Goal: Task Accomplishment & Management: Manage account settings

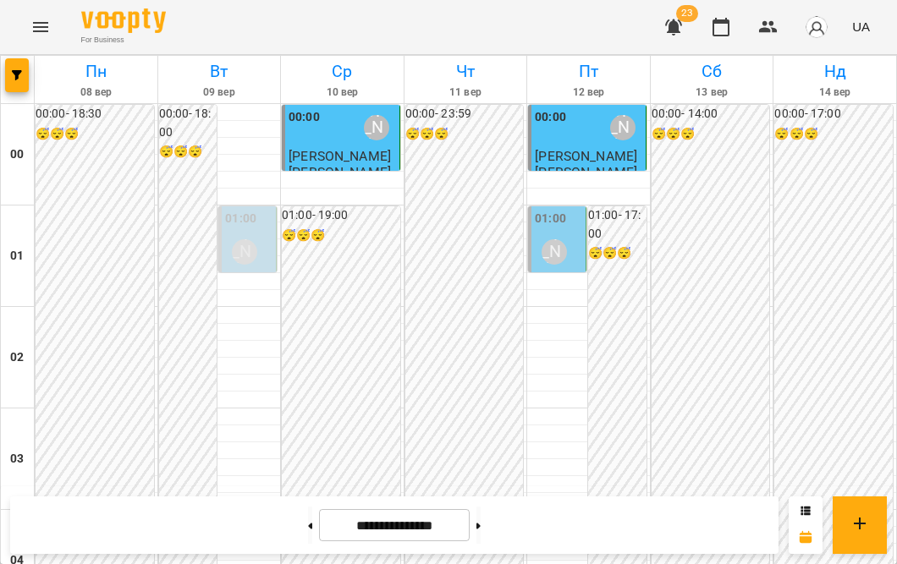
scroll to position [1856, 0]
click at [481, 523] on button at bounding box center [478, 525] width 4 height 37
type input "**********"
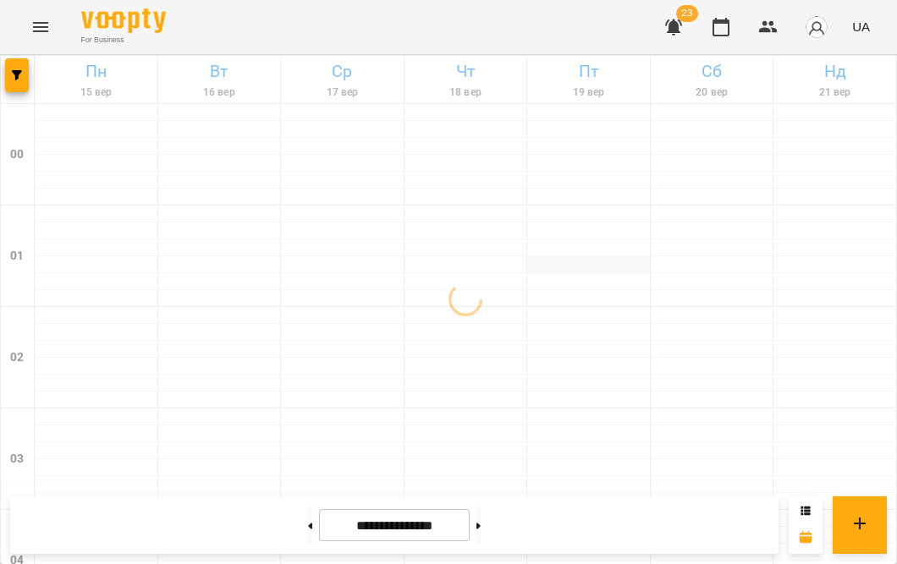
scroll to position [0, 0]
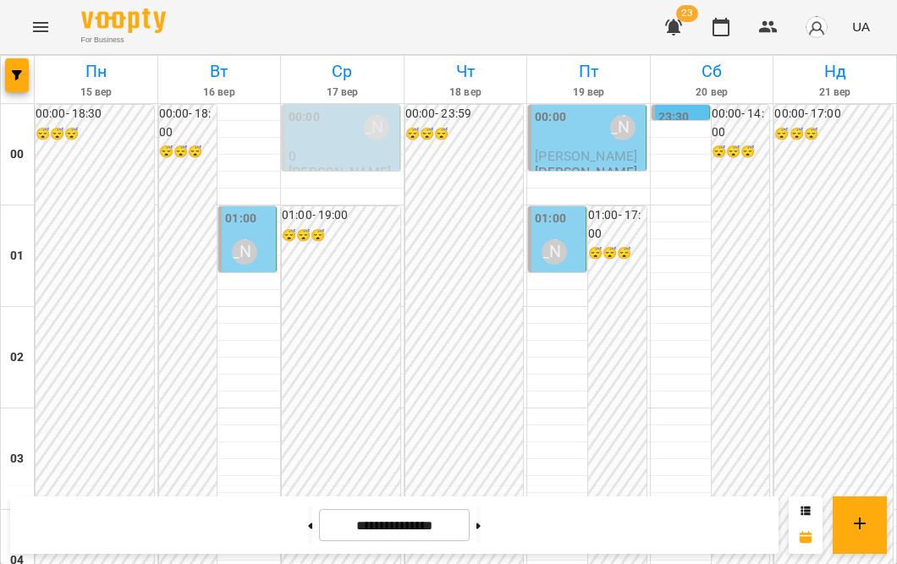
click at [603, 133] on div "[PERSON_NAME]" at bounding box center [622, 127] width 39 height 39
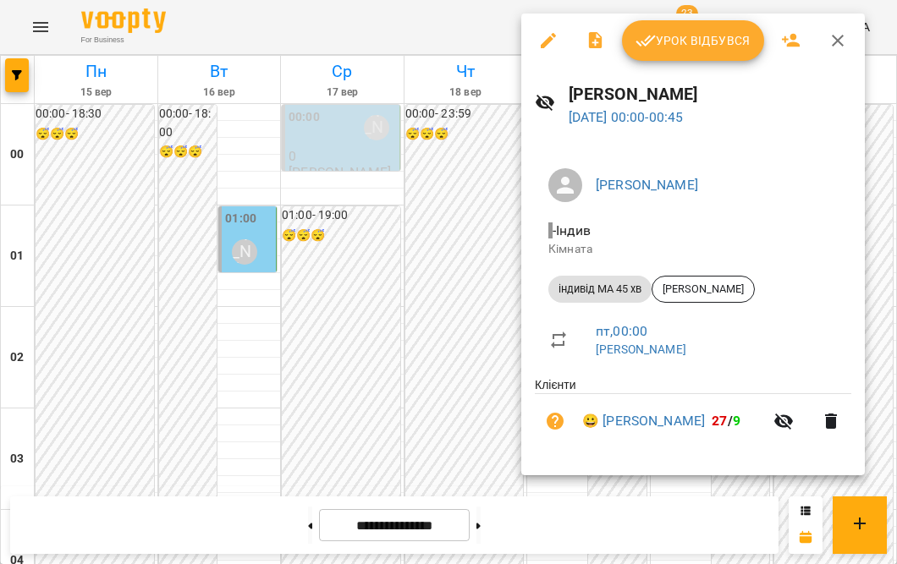
click at [661, 34] on span "Урок відбувся" at bounding box center [692, 40] width 115 height 20
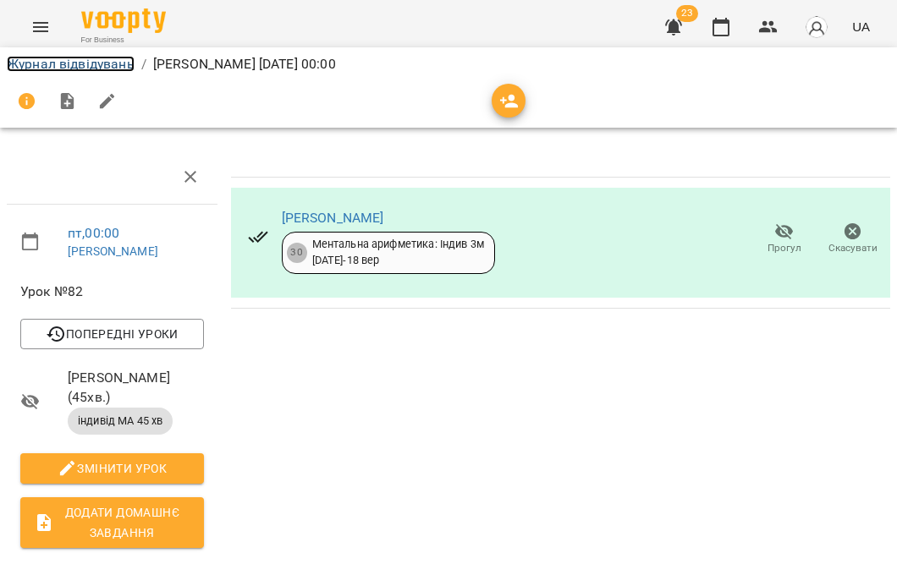
click at [77, 68] on link "Журнал відвідувань" at bounding box center [71, 64] width 128 height 16
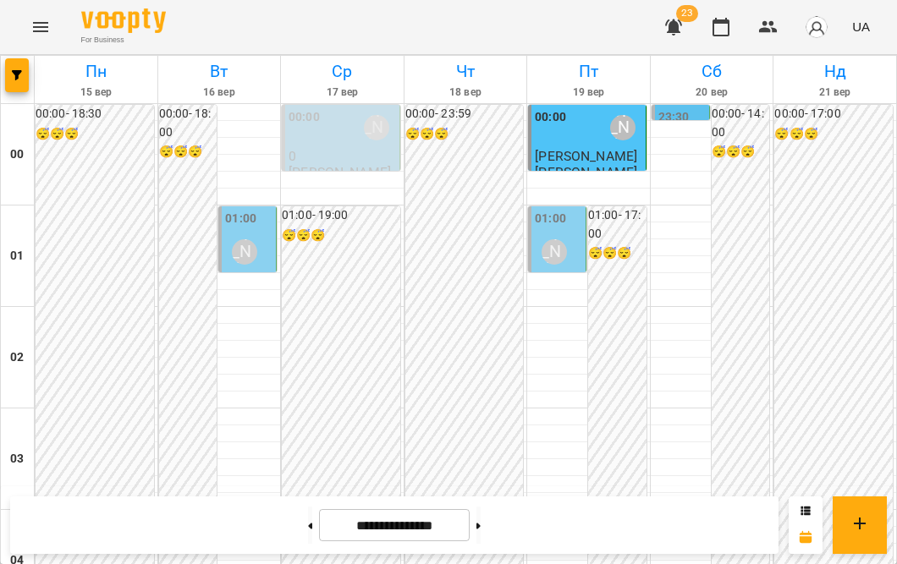
click at [563, 248] on div "[PERSON_NAME]" at bounding box center [554, 252] width 39 height 39
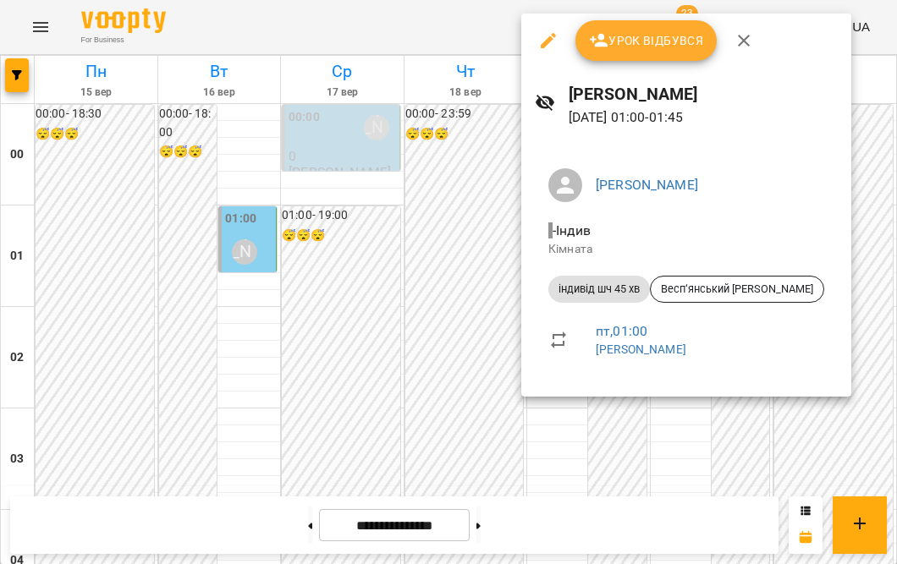
click at [596, 42] on icon "button" at bounding box center [599, 40] width 20 height 20
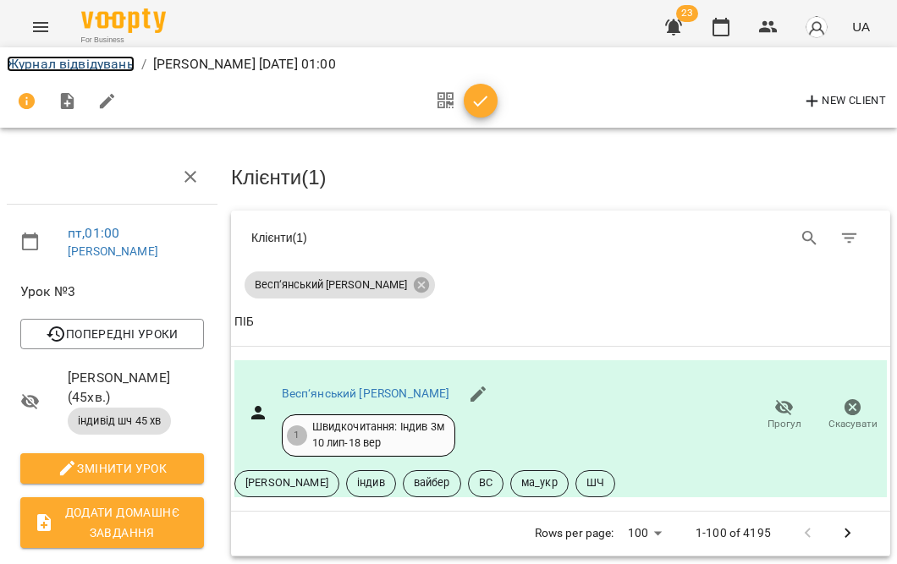
click at [36, 57] on link "Журнал відвідувань" at bounding box center [71, 64] width 128 height 16
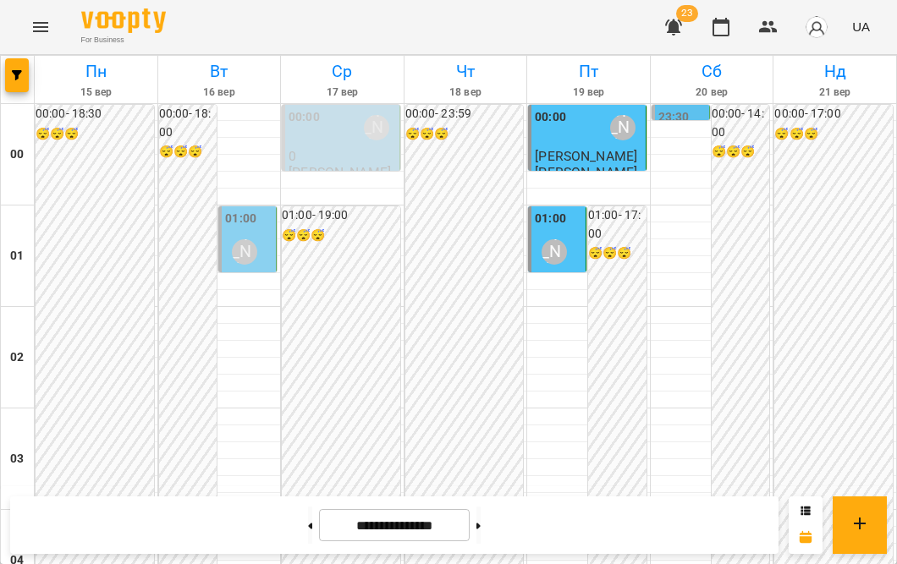
scroll to position [2053, 0]
